Goal: Find specific page/section: Find specific page/section

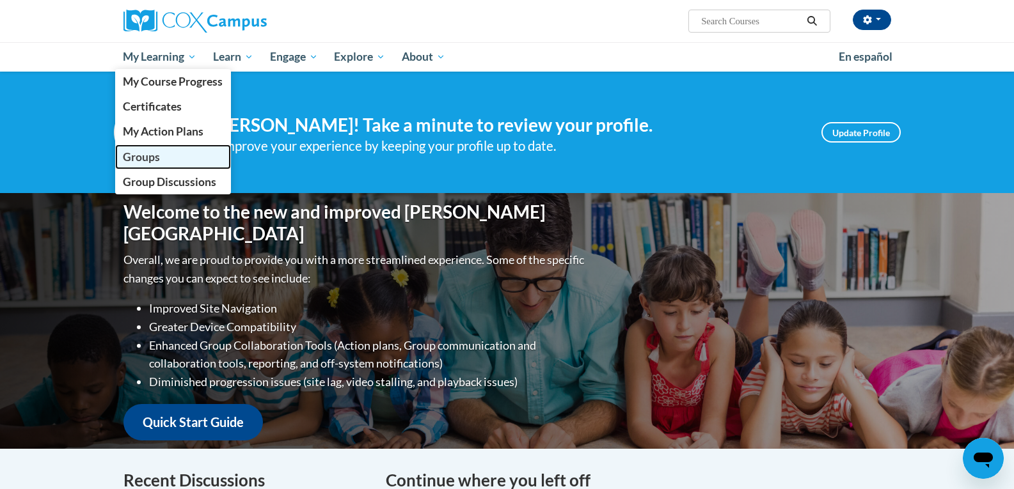
click at [152, 153] on span "Groups" at bounding box center [141, 156] width 37 height 13
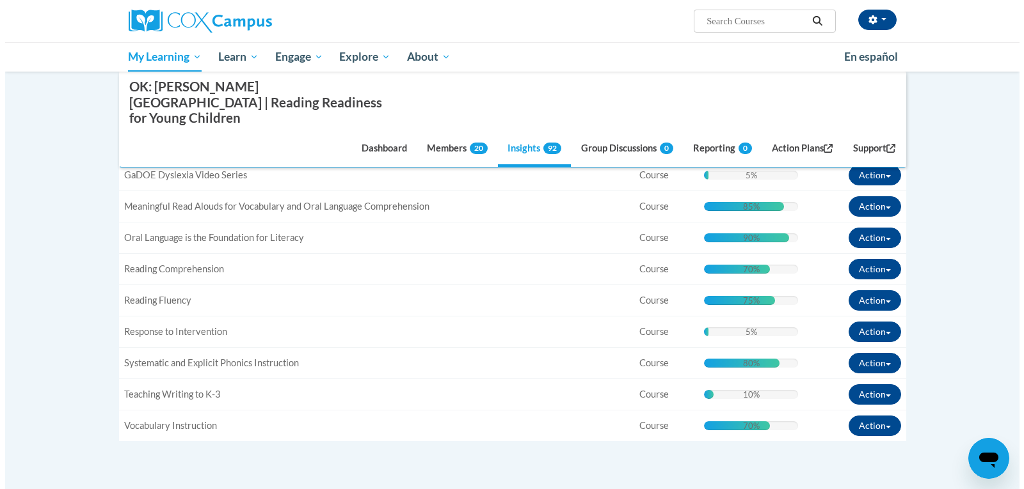
scroll to position [319, 0]
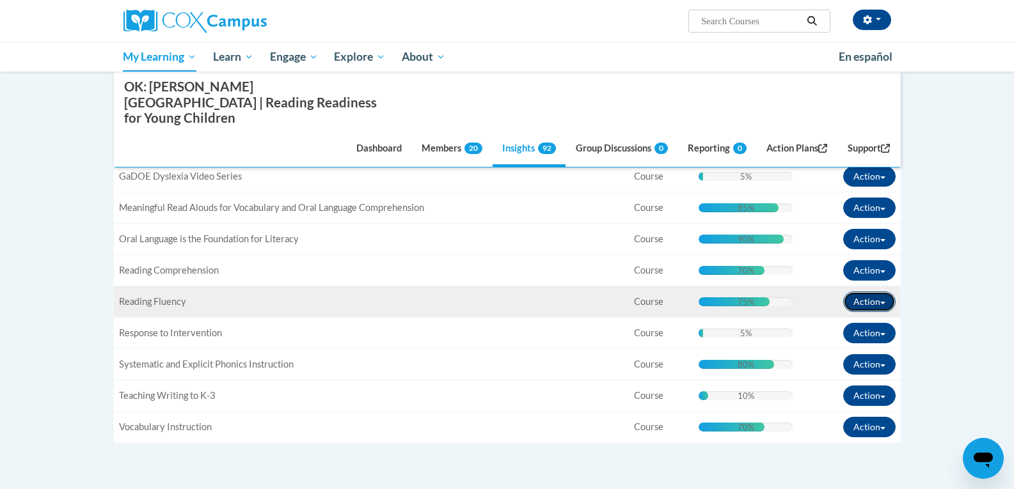
click at [858, 292] on button "Action" at bounding box center [869, 302] width 52 height 20
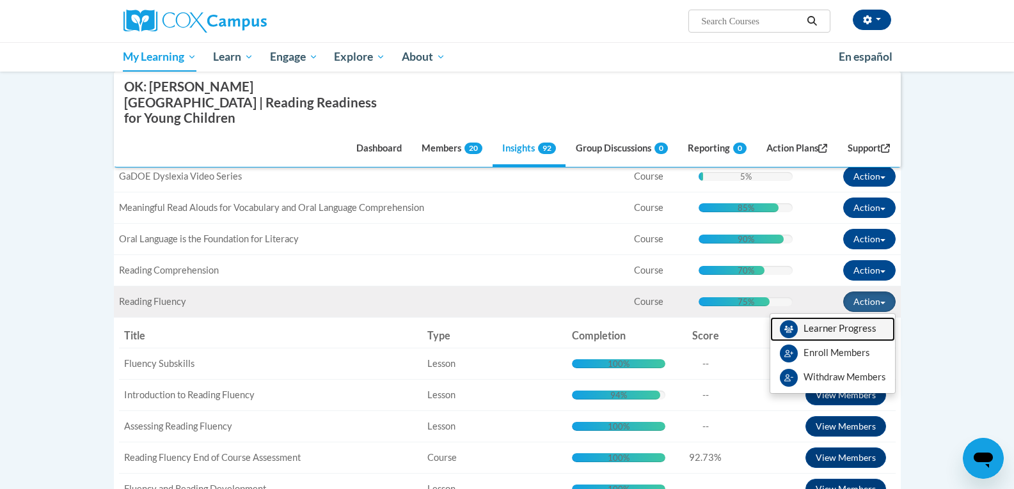
click at [838, 322] on link "View Members" at bounding box center [832, 329] width 125 height 24
